Goal: Information Seeking & Learning: Learn about a topic

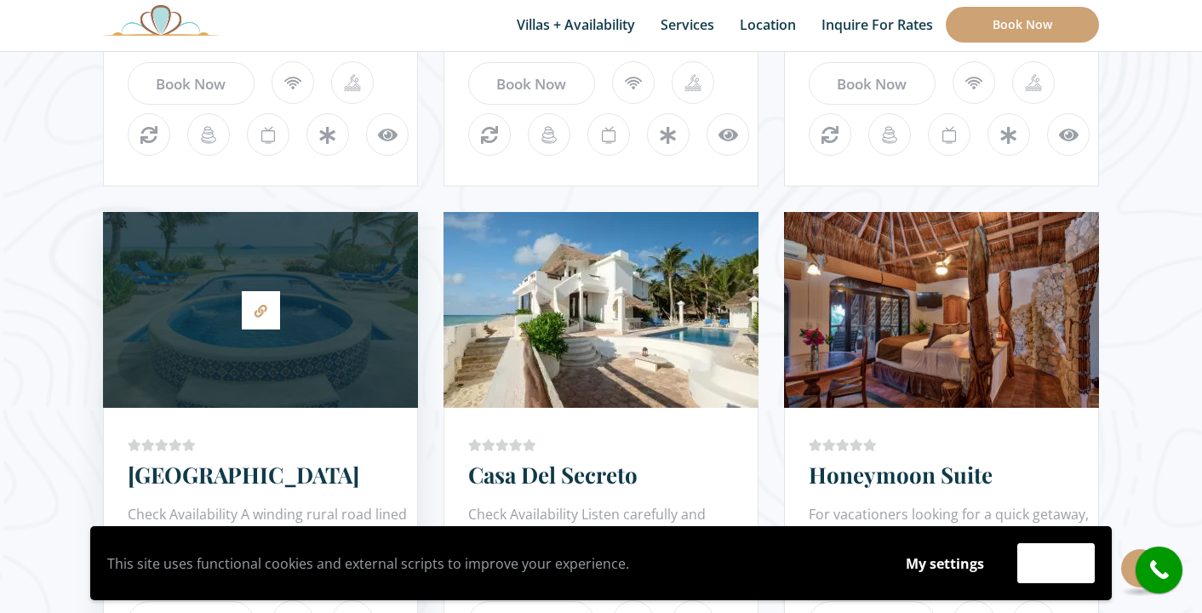
scroll to position [1415, 0]
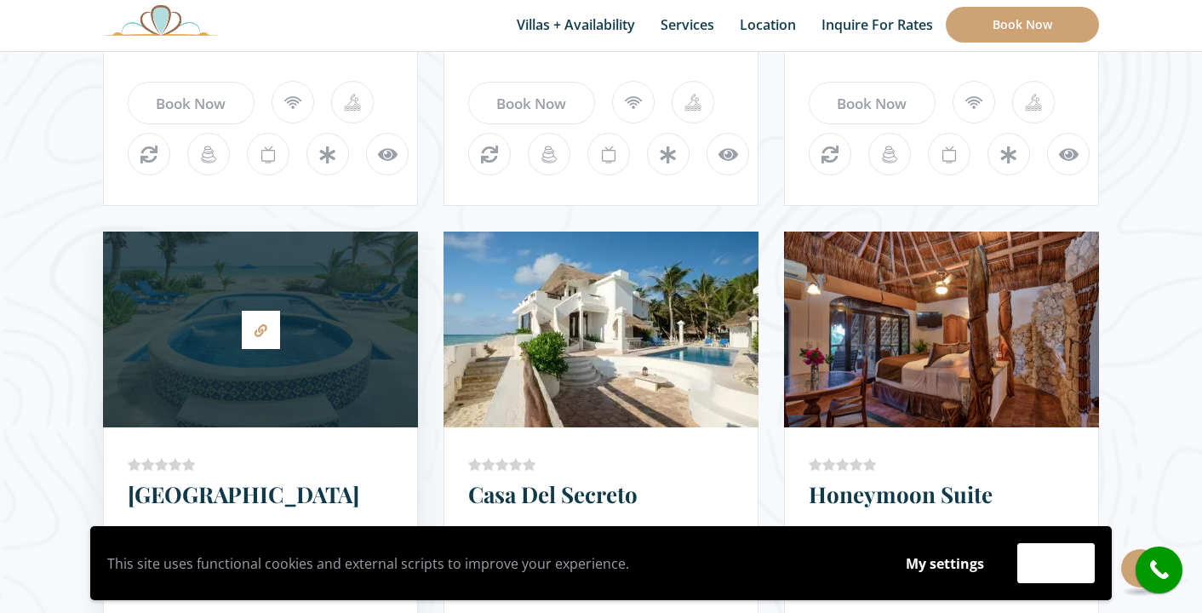
click at [309, 342] on div at bounding box center [260, 329] width 315 height 179
click at [279, 440] on div "Price Starting From: $480.0 Night Villa Tortuga Check Availability A winding ru…" at bounding box center [260, 585] width 315 height 317
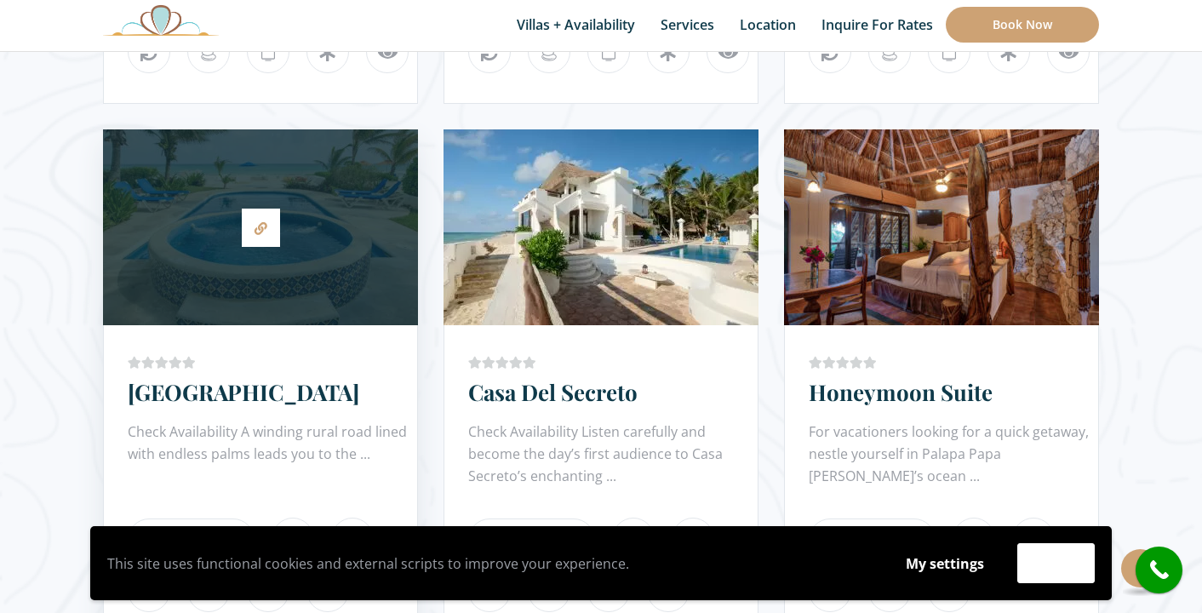
scroll to position [1518, 0]
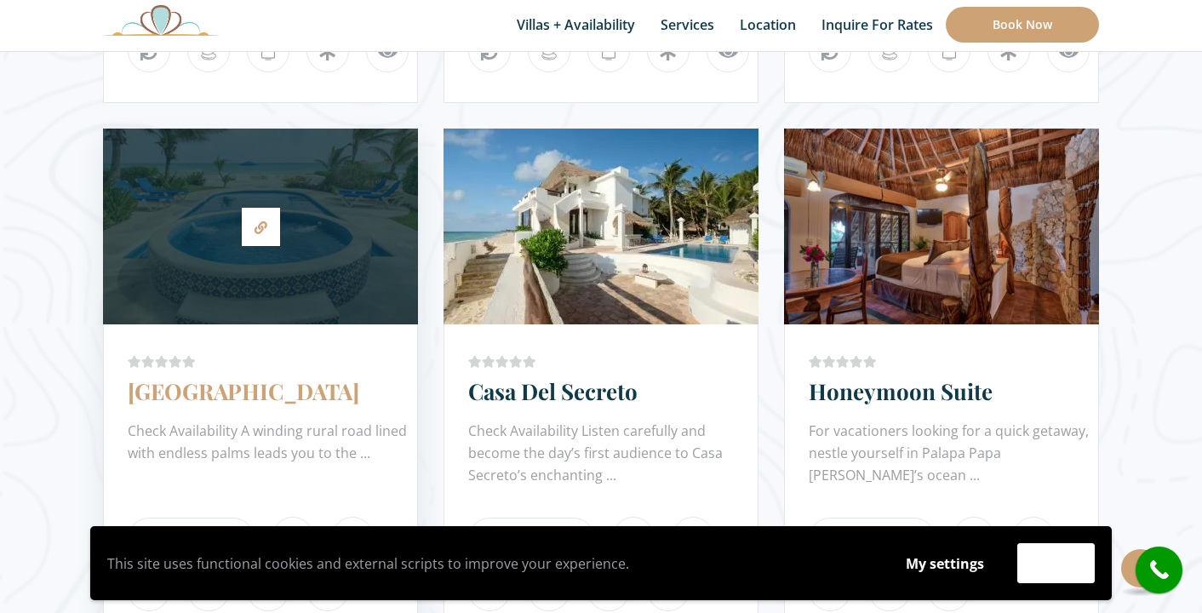
click at [198, 401] on link "[GEOGRAPHIC_DATA]" at bounding box center [243, 391] width 231 height 30
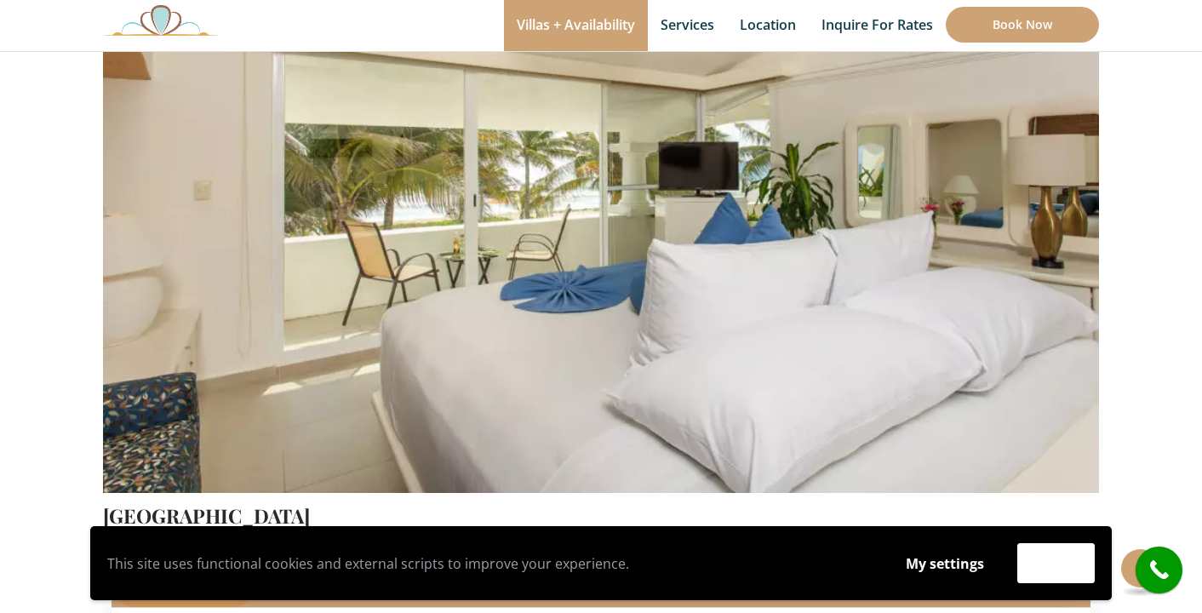
scroll to position [258, 0]
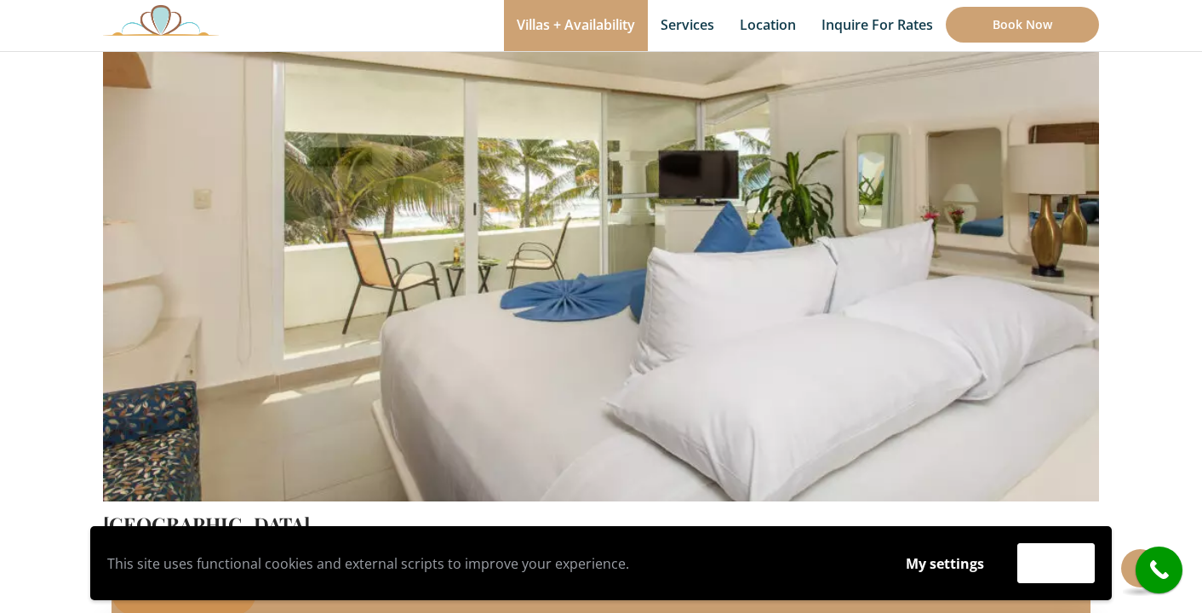
click at [968, 300] on img at bounding box center [601, 174] width 996 height 664
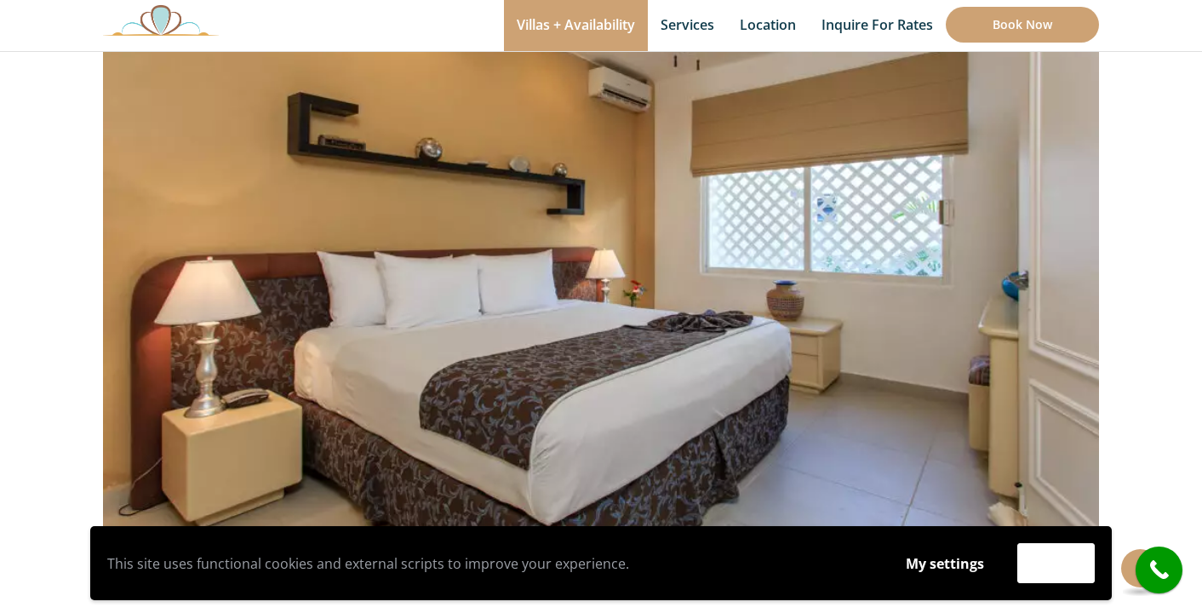
scroll to position [203, 0]
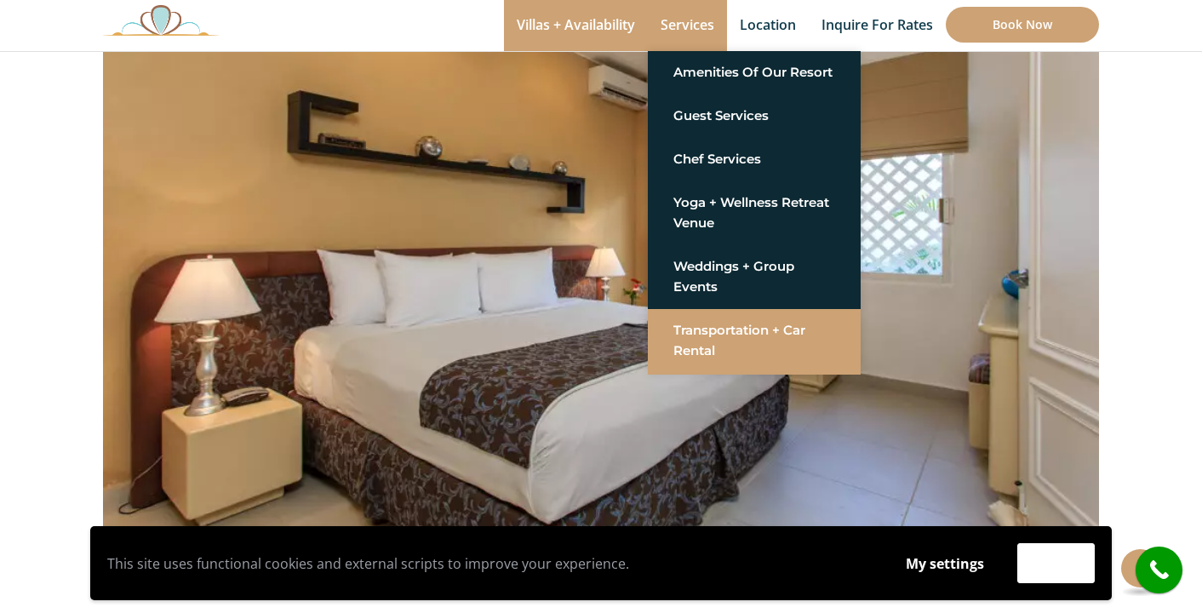
click at [724, 340] on link "Transportation + Car Rental" at bounding box center [754, 340] width 162 height 51
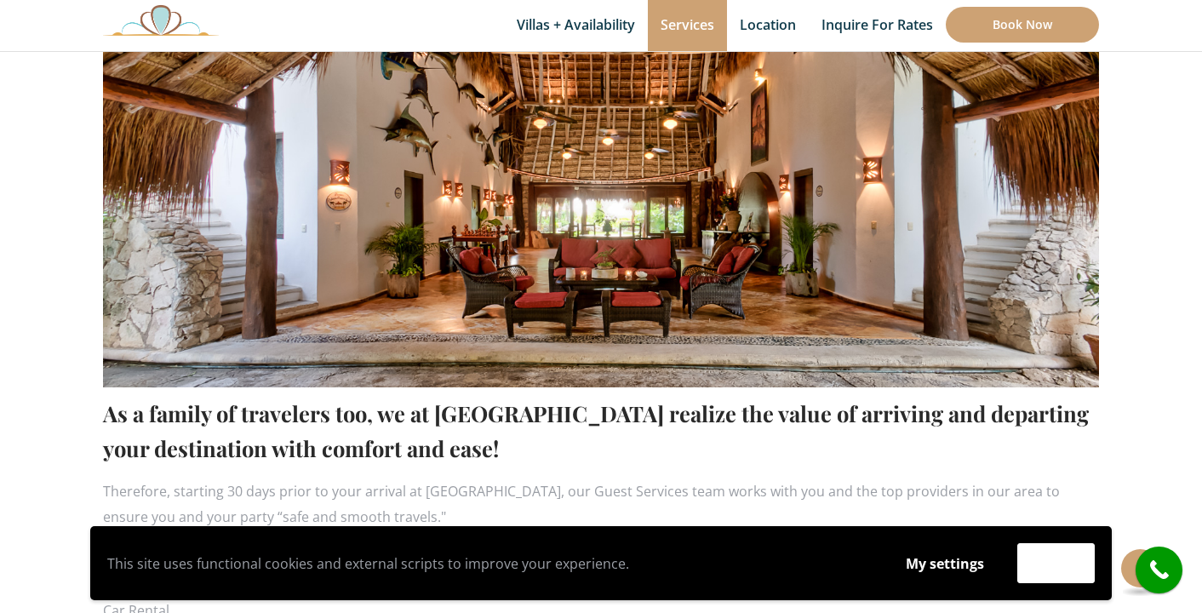
scroll to position [726, 0]
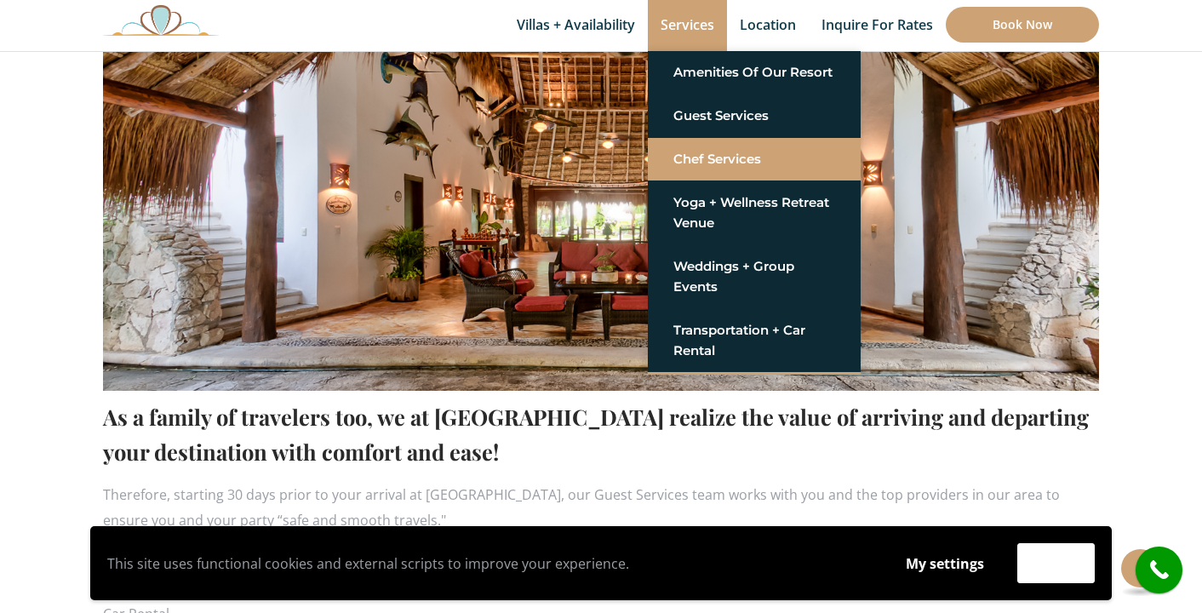
click at [706, 159] on link "Chef Services" at bounding box center [754, 159] width 162 height 31
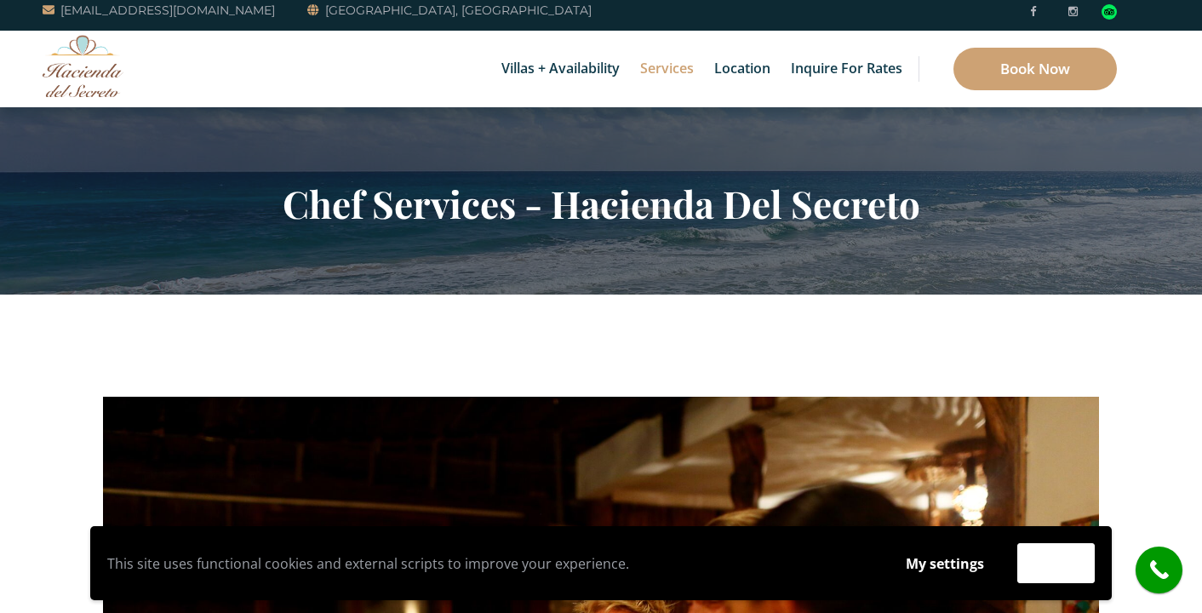
scroll to position [32, 0]
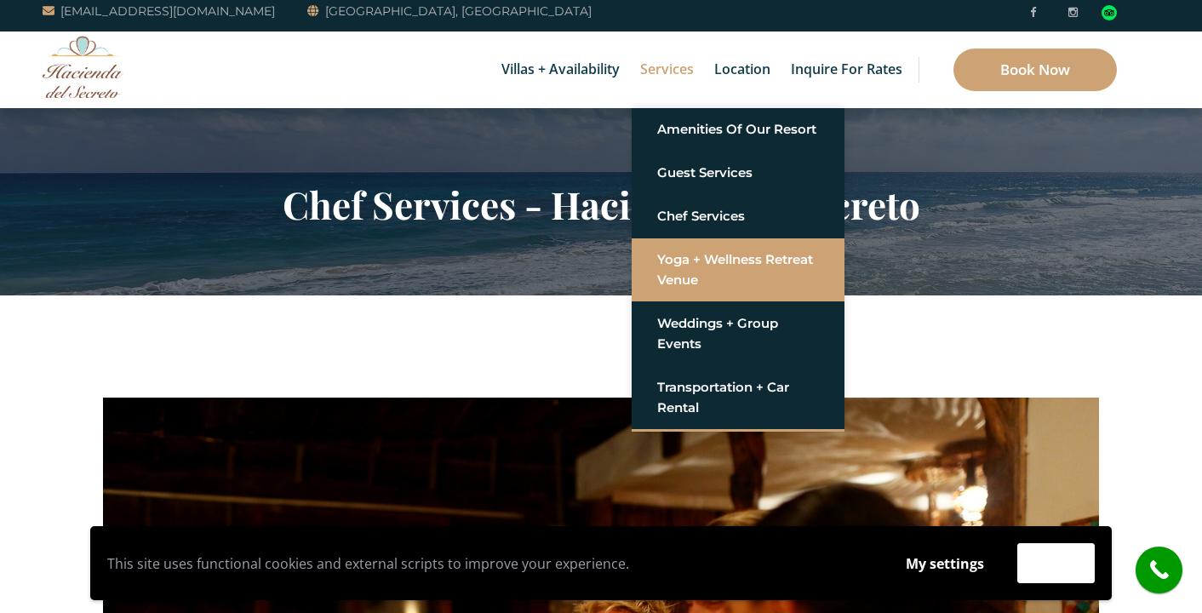
click at [687, 272] on link "Yoga + Wellness Retreat Venue" at bounding box center [738, 269] width 162 height 51
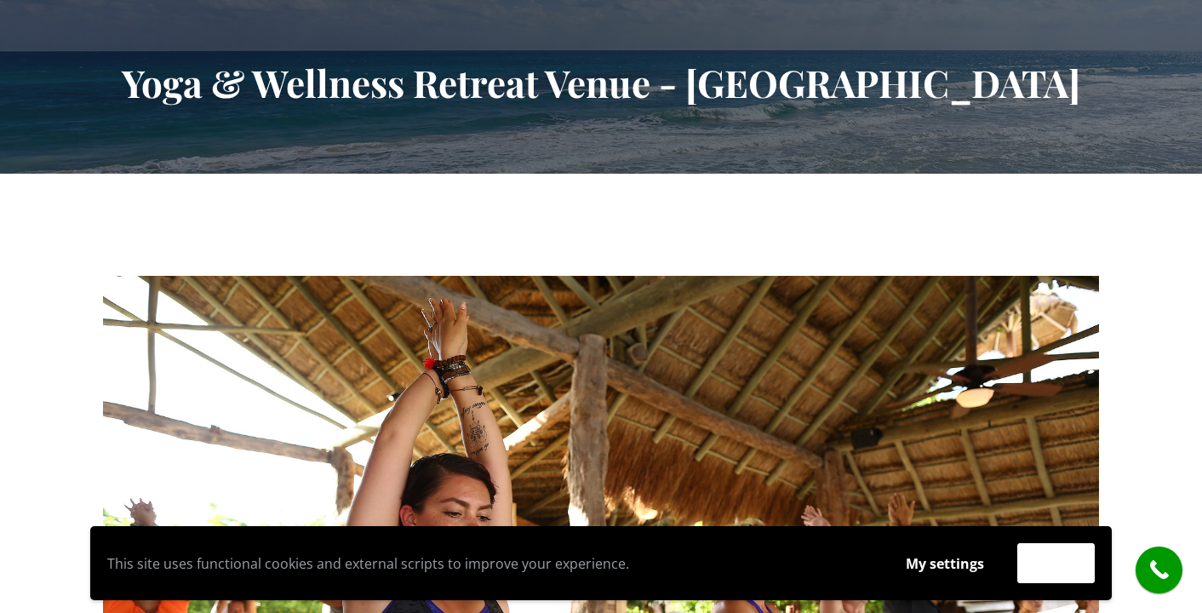
scroll to position [61, 0]
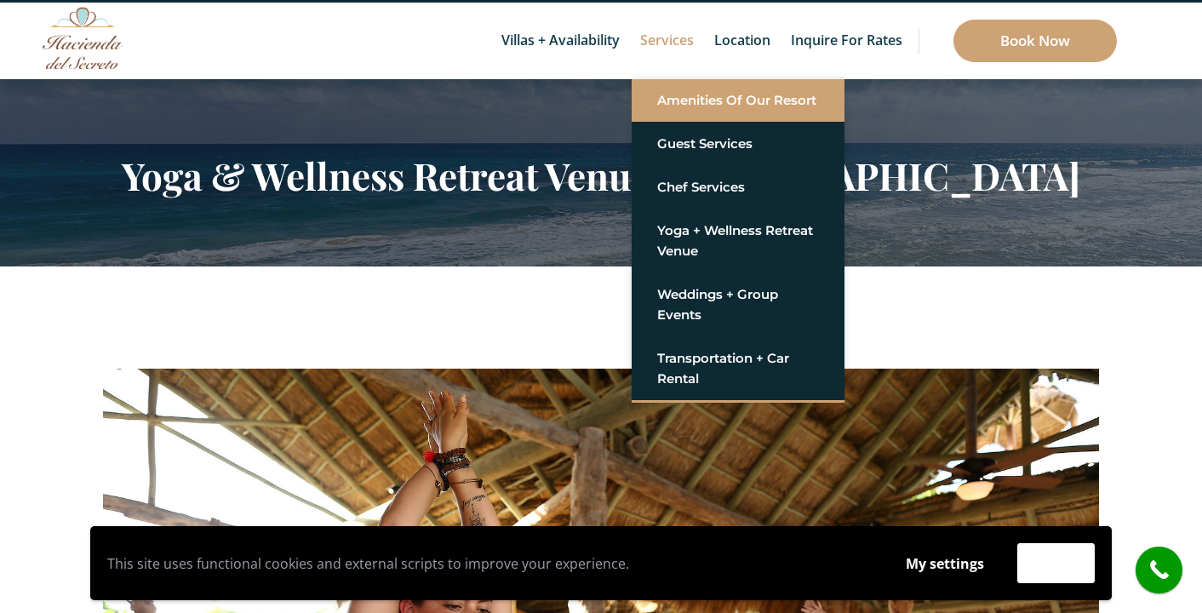
click at [689, 109] on link "Amenities of Our Resort" at bounding box center [738, 100] width 162 height 31
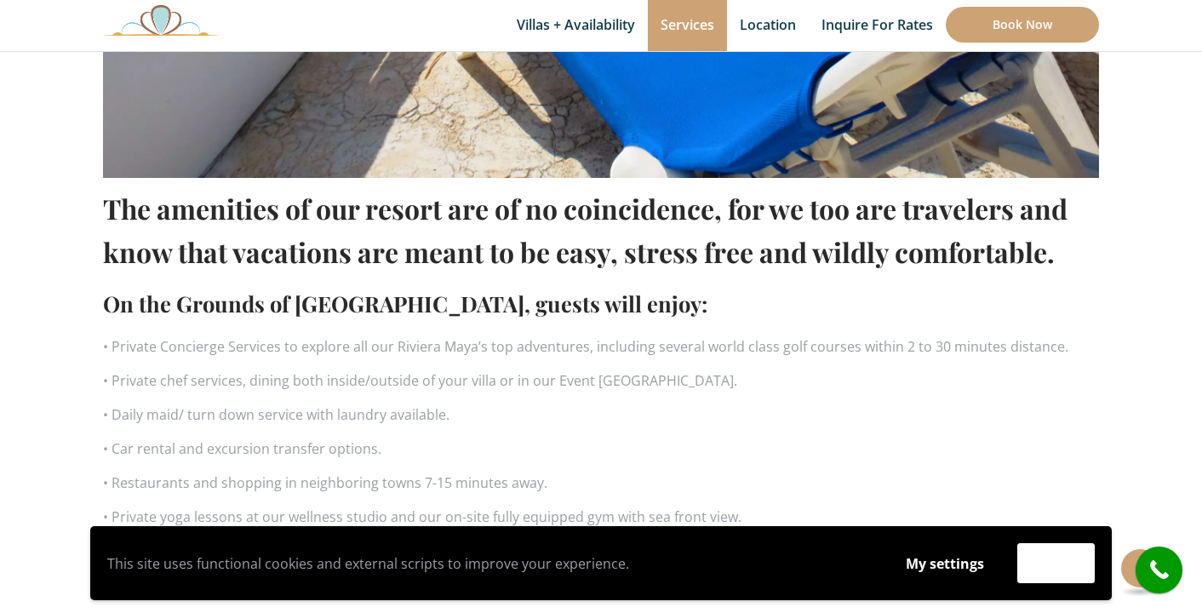
scroll to position [950, 0]
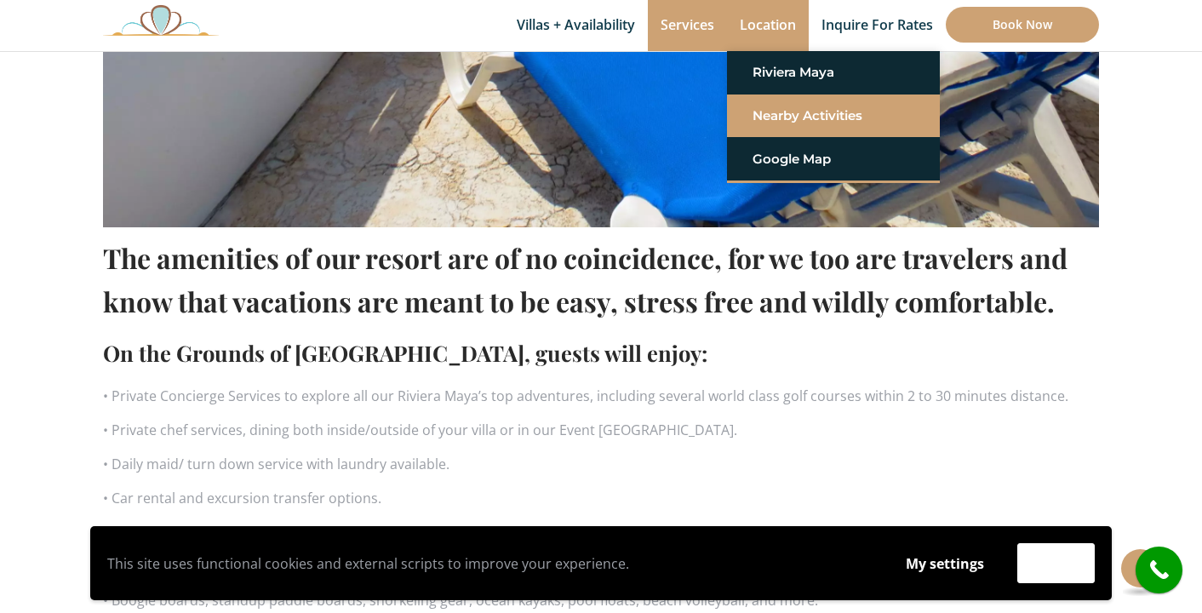
click at [771, 111] on link "Nearby Activities" at bounding box center [833, 115] width 162 height 31
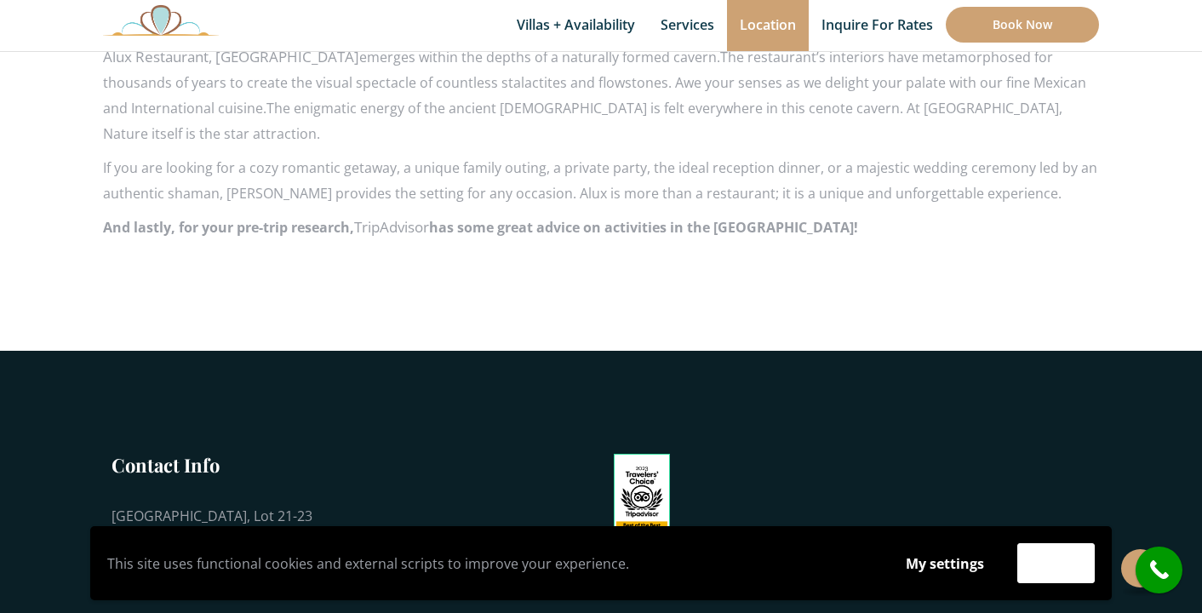
scroll to position [2993, 0]
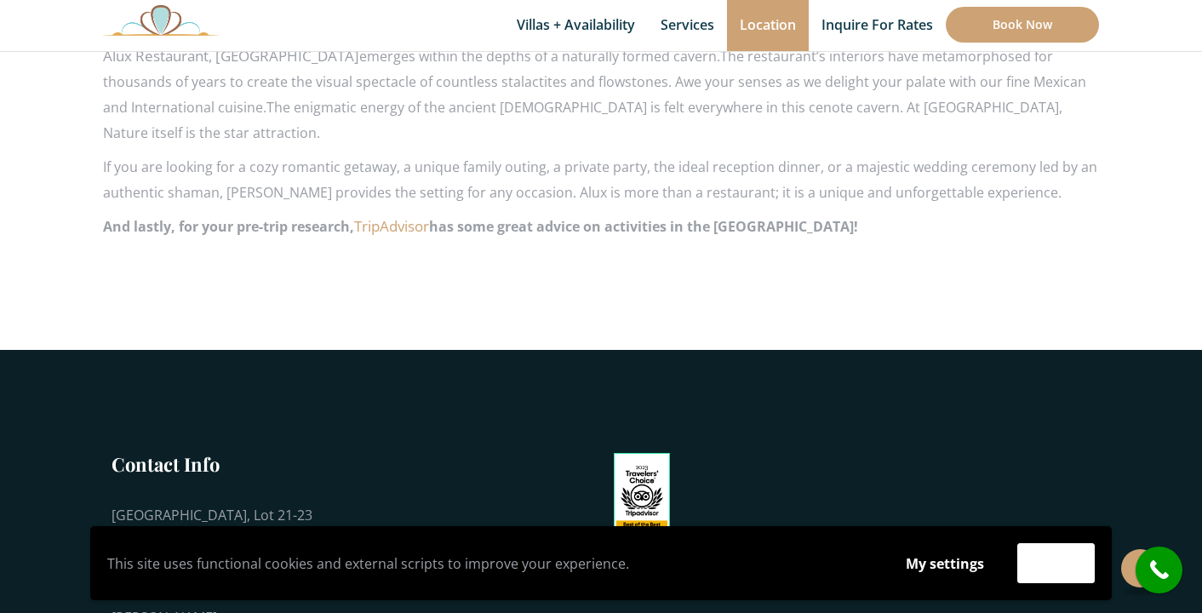
click at [404, 216] on link "TripAdvisor" at bounding box center [391, 226] width 75 height 20
